Goal: Task Accomplishment & Management: Use online tool/utility

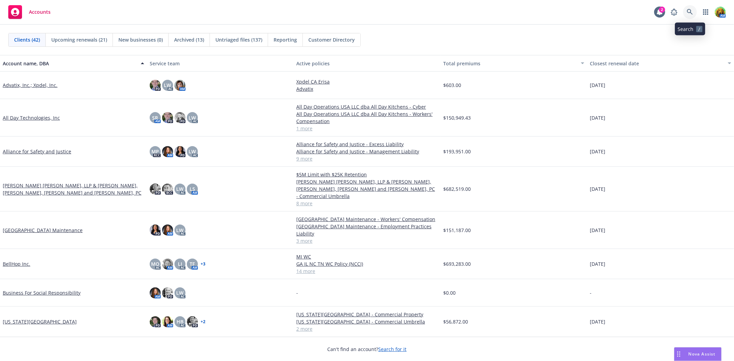
click at [689, 6] on link at bounding box center [690, 12] width 14 height 14
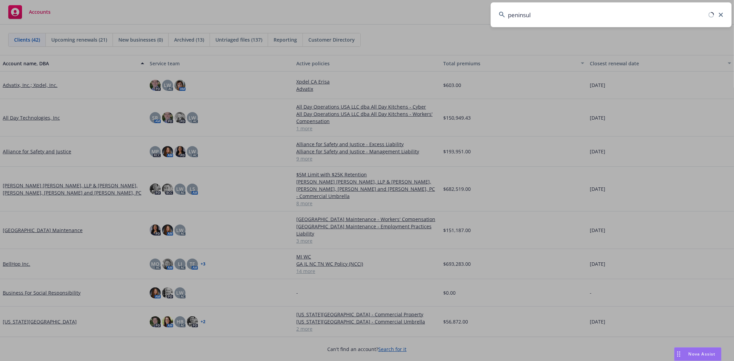
type input "peninsula"
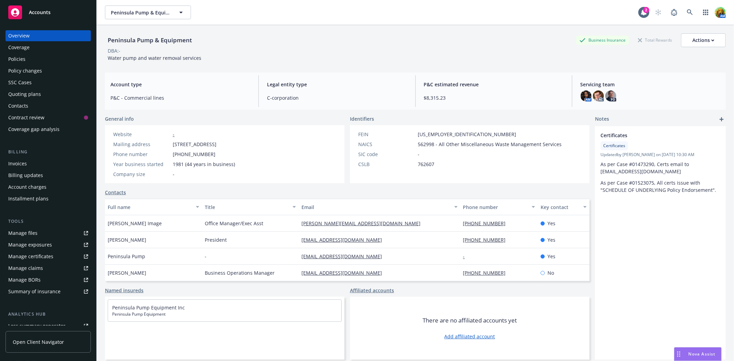
click at [26, 59] on div "Policies" at bounding box center [48, 59] width 80 height 11
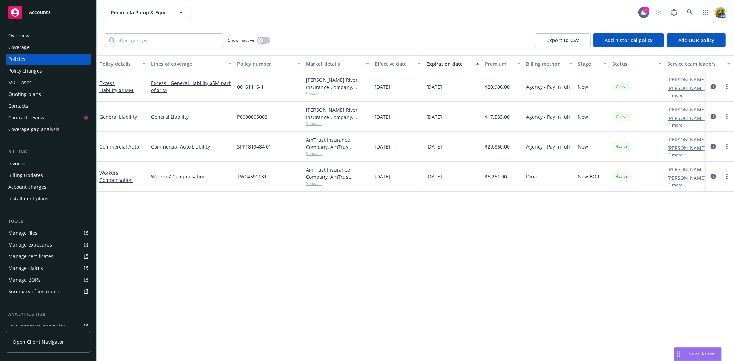
click at [22, 92] on div "Quoting plans" at bounding box center [24, 94] width 33 height 11
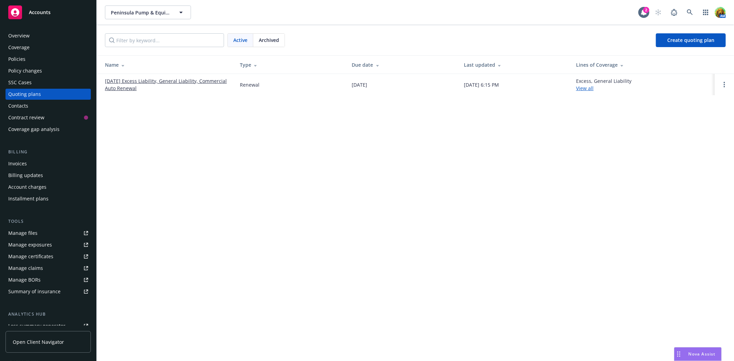
click at [270, 40] on span "Archived" at bounding box center [269, 39] width 20 height 7
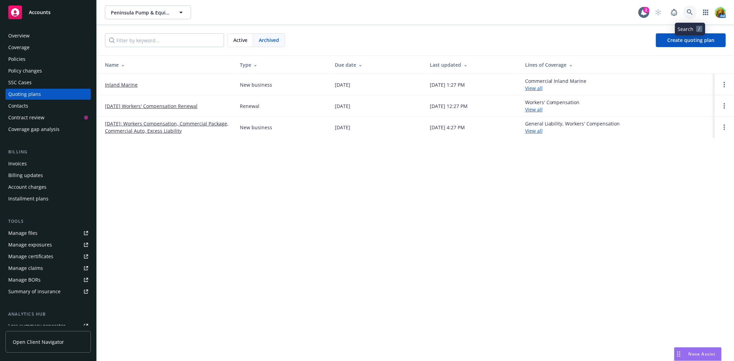
click at [687, 8] on link at bounding box center [690, 13] width 14 height 14
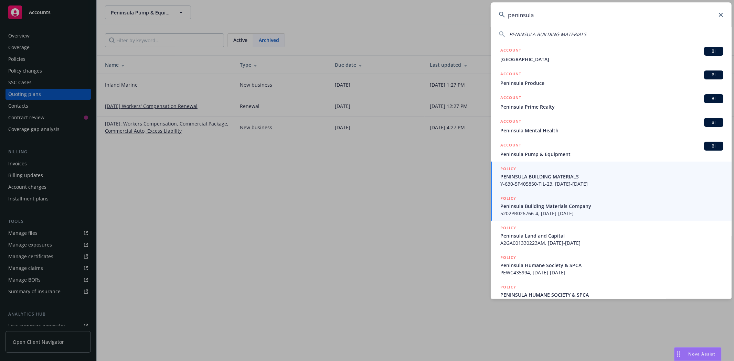
scroll to position [68, 0]
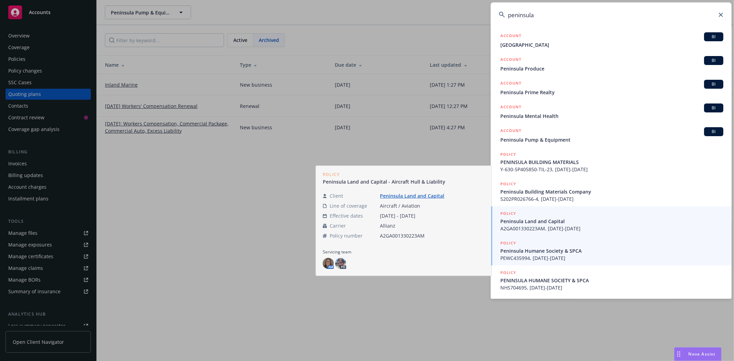
type input "peninsula"
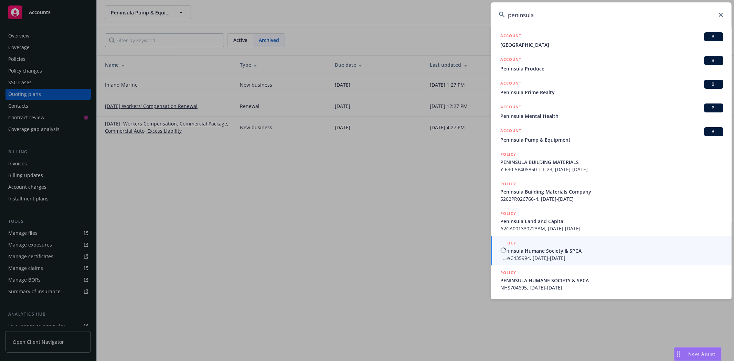
click at [540, 249] on span "Peninsula Humane Society & SPCA" at bounding box center [611, 250] width 223 height 7
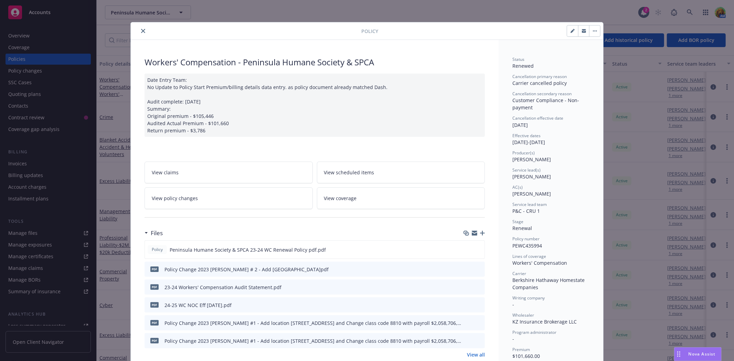
click at [143, 30] on button "close" at bounding box center [143, 31] width 8 height 8
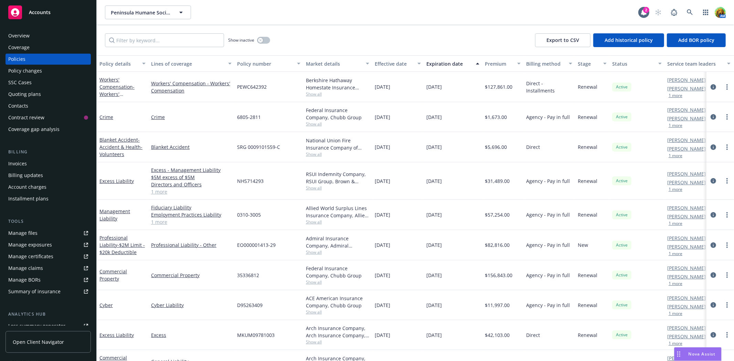
click at [23, 91] on div "Quoting plans" at bounding box center [24, 94] width 33 height 11
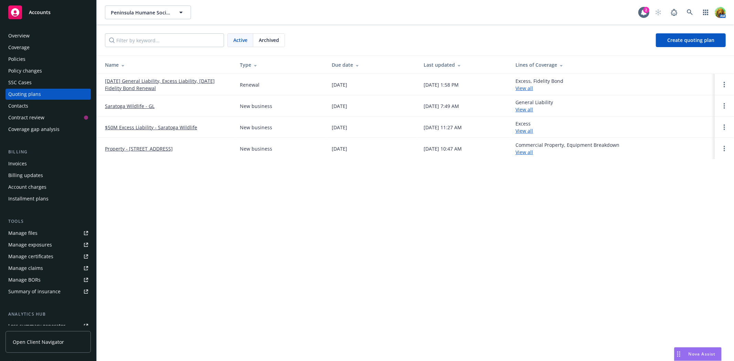
click at [20, 56] on div "Policies" at bounding box center [16, 59] width 17 height 11
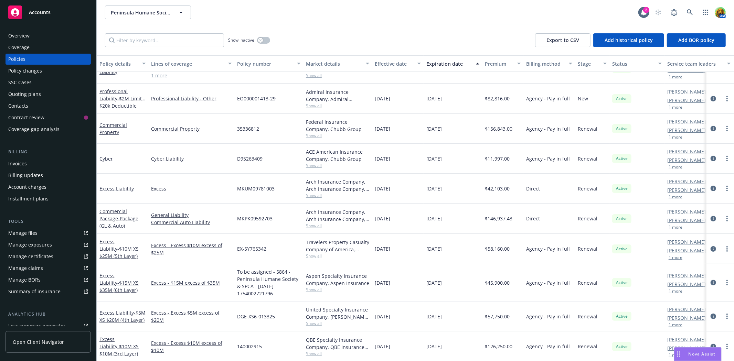
scroll to position [153, 0]
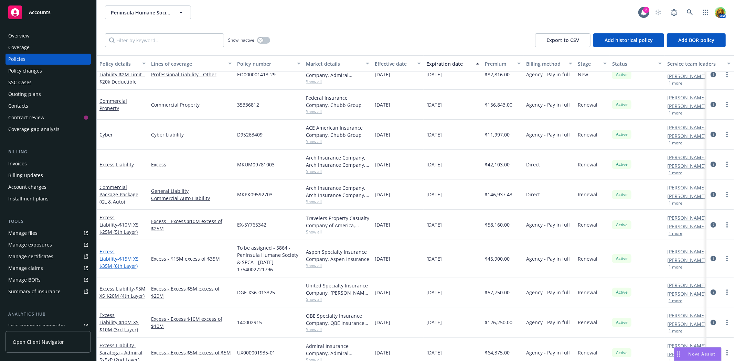
click at [107, 251] on link "Excess Liability - $15M XS $35M (6th Layer)" at bounding box center [118, 258] width 39 height 21
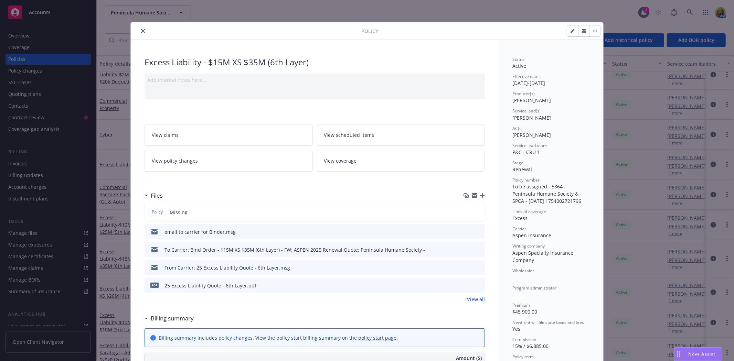
click at [476, 283] on icon "preview file" at bounding box center [478, 285] width 6 height 5
click at [141, 31] on icon "close" at bounding box center [143, 31] width 4 height 4
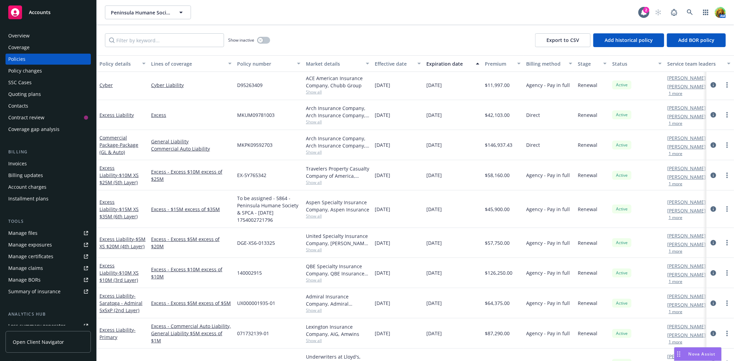
scroll to position [229, 0]
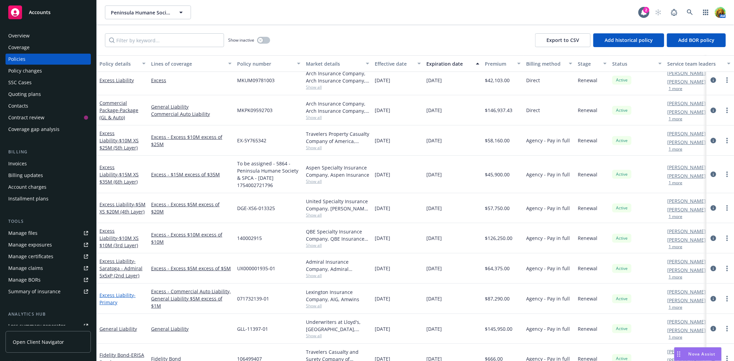
click at [108, 296] on link "Excess Liability - Primary" at bounding box center [117, 299] width 36 height 14
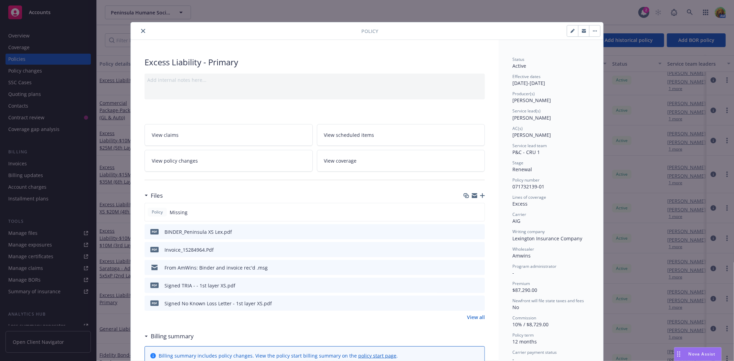
click at [464, 230] on icon "download file" at bounding box center [467, 232] width 6 height 6
click at [141, 30] on icon "close" at bounding box center [143, 31] width 4 height 4
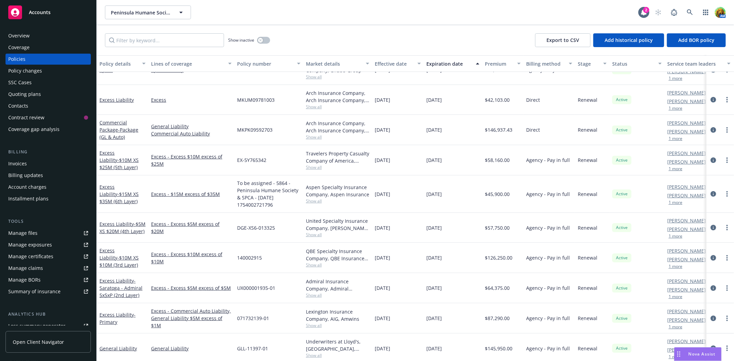
scroll to position [207, 0]
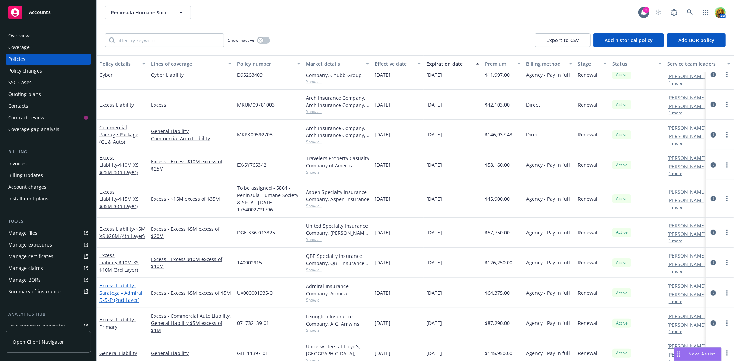
click at [118, 286] on link "Excess Liability - Saratoga - Admiral 5x5xP (2nd Layer)" at bounding box center [120, 292] width 43 height 21
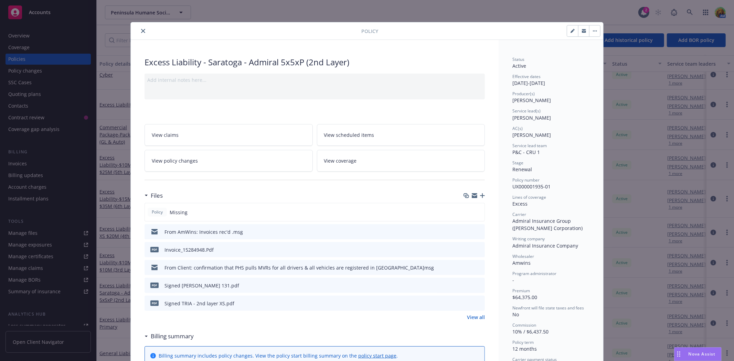
click at [475, 316] on link "View all" at bounding box center [476, 317] width 18 height 7
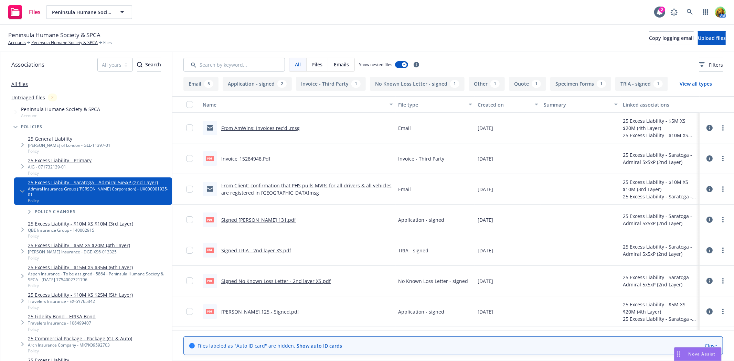
click at [279, 125] on link "From AmWins: Invoices rec'd .msg" at bounding box center [260, 128] width 78 height 7
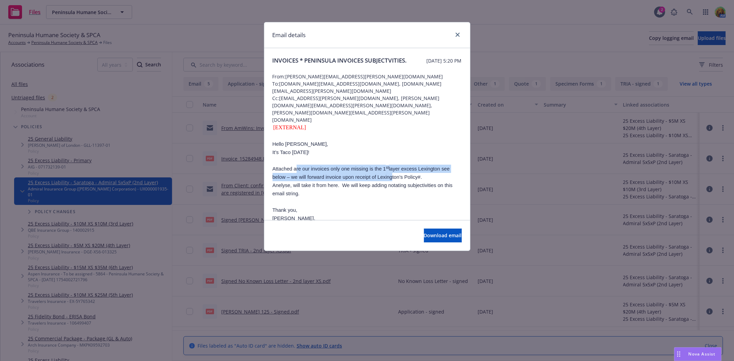
drag, startPoint x: 296, startPoint y: 156, endPoint x: 389, endPoint y: 167, distance: 93.5
click at [389, 167] on p "Attached are our invoices only one missing is the 1 st layer excess Lexington s…" at bounding box center [366, 173] width 189 height 17
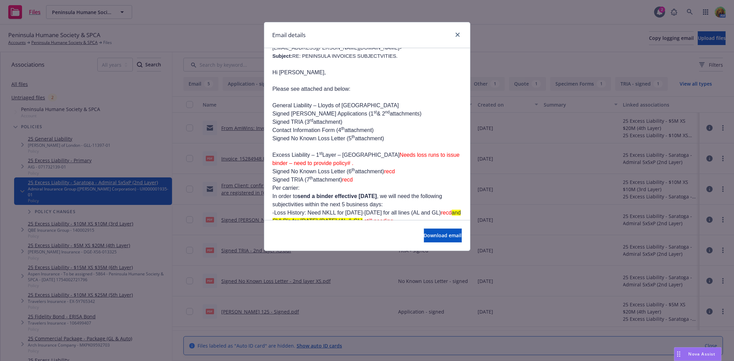
scroll to position [267, 0]
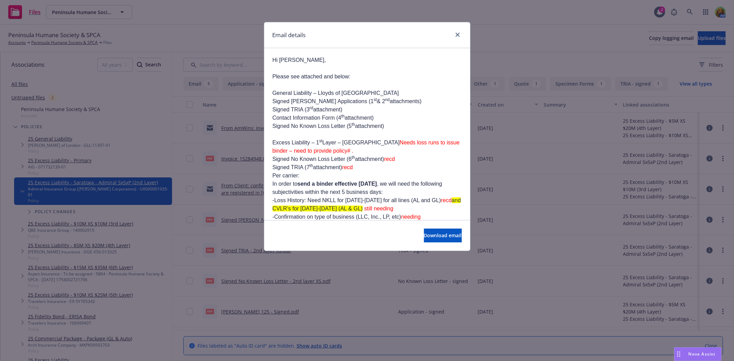
drag, startPoint x: 347, startPoint y: 112, endPoint x: 399, endPoint y: 121, distance: 53.3
click at [399, 139] on p "Excess Liability – 1 st Layer – Lexington Needs loss runs to issue binder – nee…" at bounding box center [366, 147] width 189 height 17
click at [348, 139] on p "Excess Liability – 1 st Layer – Lexington Needs loss runs to issue binder – nee…" at bounding box center [366, 147] width 189 height 17
click at [352, 139] on p "Excess Liability – 1 st Layer – Lexington Needs loss runs to issue binder – nee…" at bounding box center [366, 147] width 189 height 17
drag, startPoint x: 274, startPoint y: 111, endPoint x: 352, endPoint y: 118, distance: 78.0
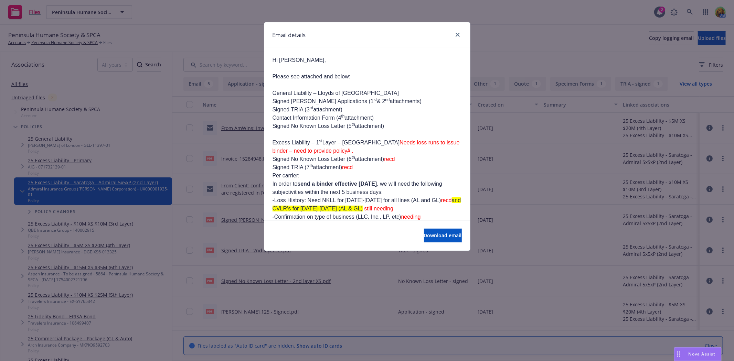
click at [352, 139] on p "Excess Liability – 1 st Layer – Lexington Needs loss runs to issue binder – nee…" at bounding box center [366, 147] width 189 height 17
click at [322, 139] on p "Excess Liability – 1 st Layer – Lexington Needs loss runs to issue binder – nee…" at bounding box center [366, 147] width 189 height 17
drag, startPoint x: 272, startPoint y: 111, endPoint x: 331, endPoint y: 121, distance: 59.9
copy p "Excess Liability – 1 st Layer – Lexington Needs loss runs to issue binder – nee…"
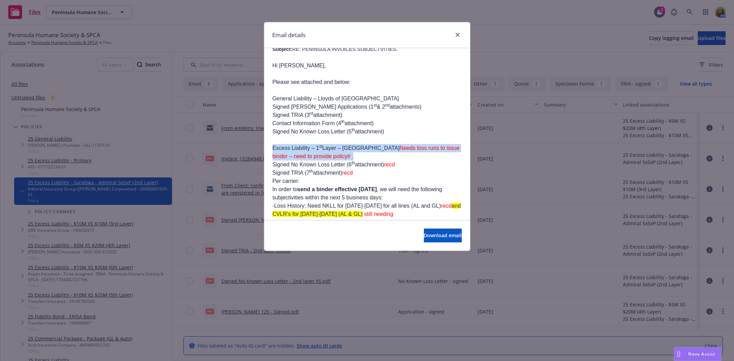
scroll to position [229, 0]
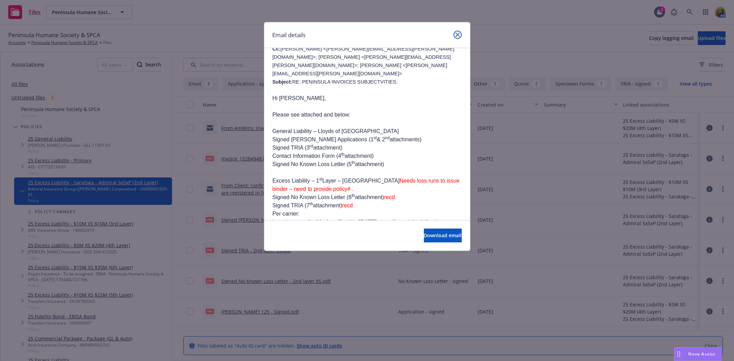
click at [457, 36] on icon "close" at bounding box center [457, 35] width 4 height 4
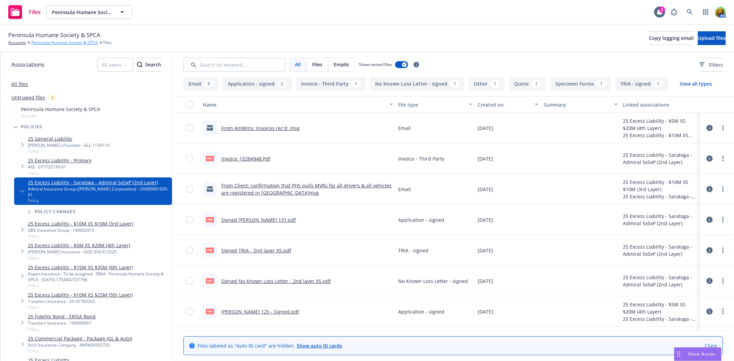
click at [62, 44] on link "Peninsula Humane Society & SPCA" at bounding box center [64, 43] width 66 height 6
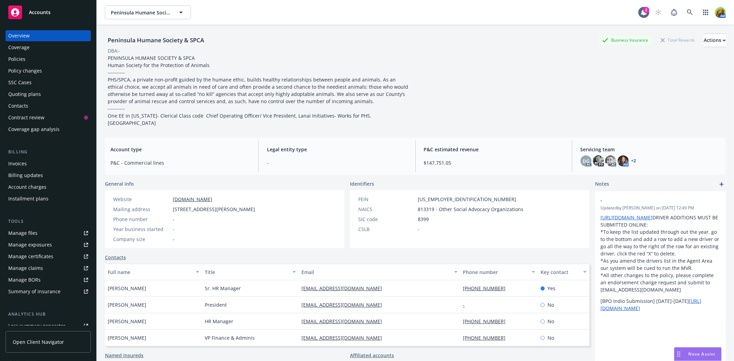
click at [21, 92] on div "Quoting plans" at bounding box center [24, 94] width 33 height 11
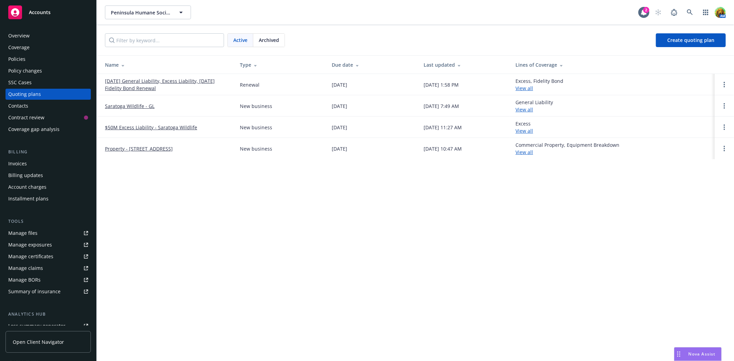
click at [127, 82] on link "07/30/25 General Liability, Excess Liability, 07/22/25 Fidelity Bond Renewal" at bounding box center [167, 84] width 124 height 14
